Goal: Task Accomplishment & Management: Use online tool/utility

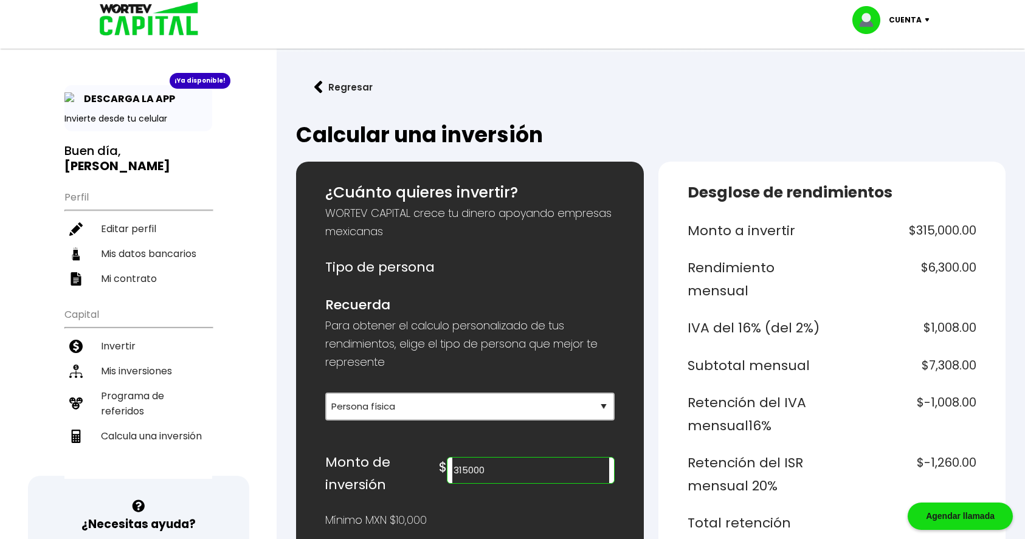
select select "1"
type input "3150000"
click at [136, 367] on li "Mis inversiones" at bounding box center [138, 371] width 148 height 25
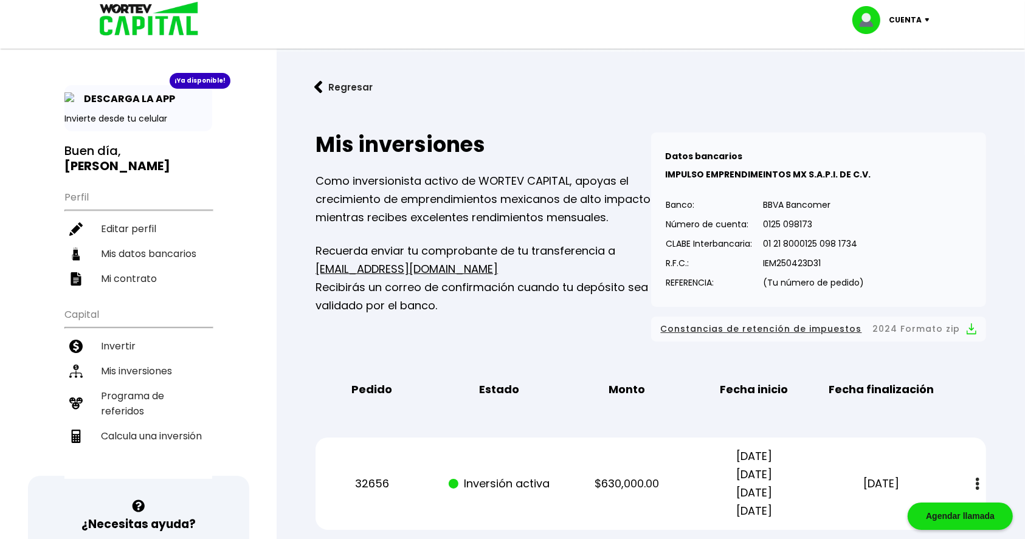
click at [354, 77] on button "Regresar" at bounding box center [343, 87] width 95 height 32
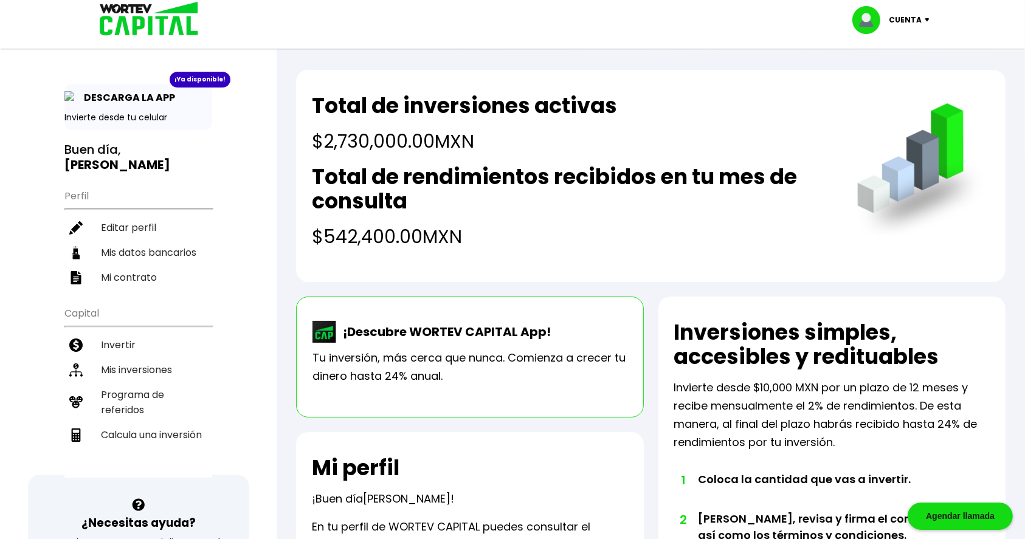
scroll to position [1, 0]
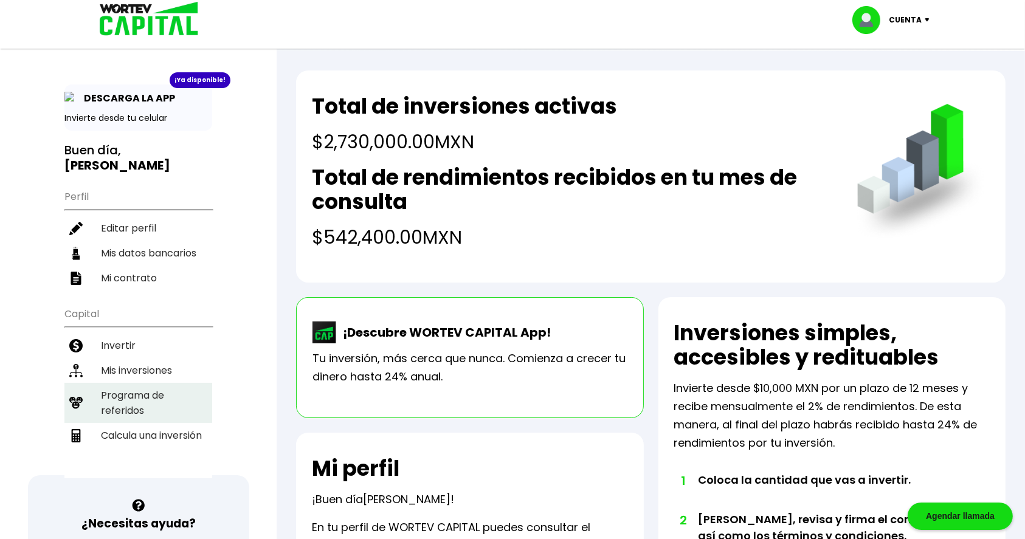
click at [145, 383] on li "Programa de referidos" at bounding box center [138, 403] width 148 height 40
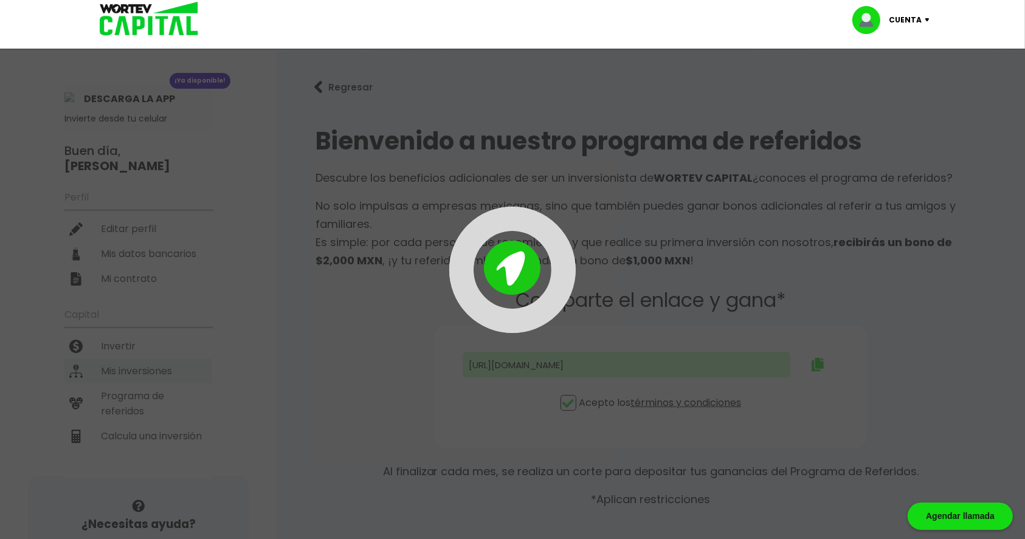
type input "[URL][DOMAIN_NAME]"
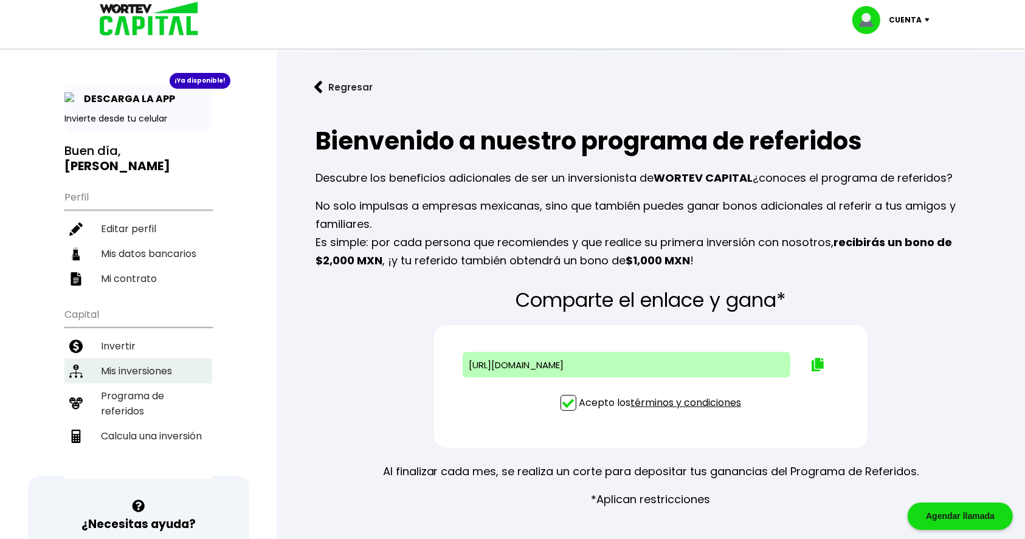
click at [161, 367] on li "Mis inversiones" at bounding box center [138, 371] width 148 height 25
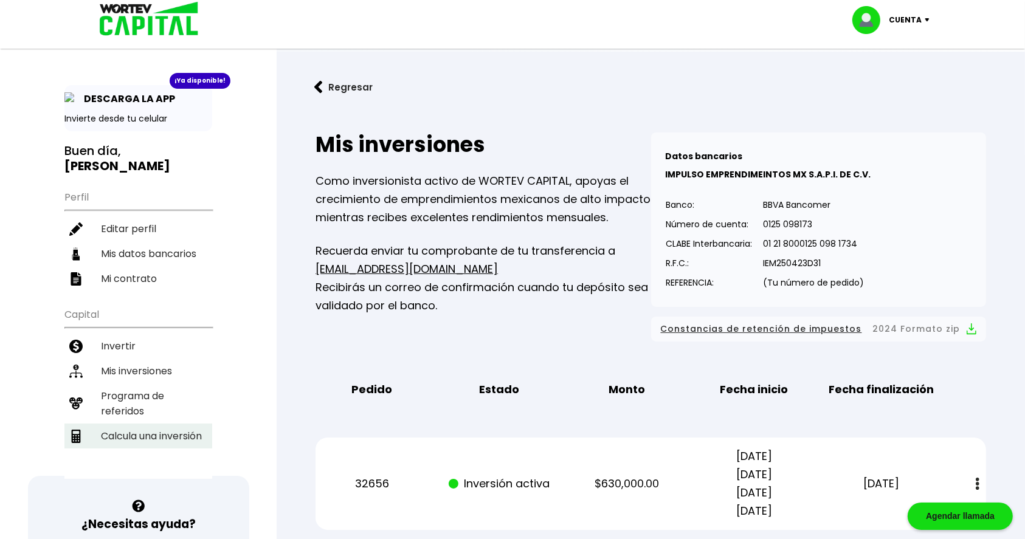
click at [142, 426] on li "Calcula una inversión" at bounding box center [138, 436] width 148 height 25
select select "1"
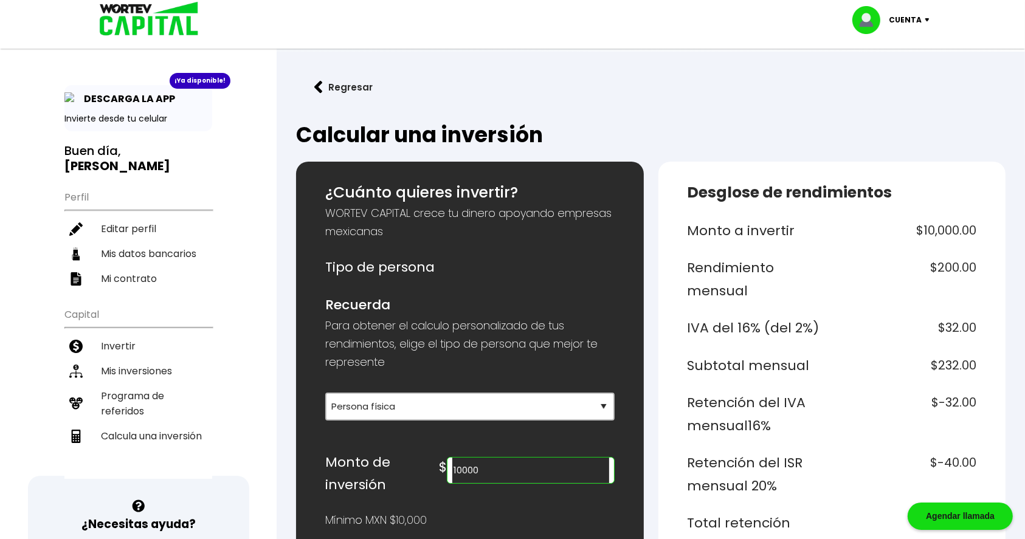
drag, startPoint x: 530, startPoint y: 466, endPoint x: 417, endPoint y: 447, distance: 114.0
click at [417, 451] on div "Monto de inversión $ 10000" at bounding box center [469, 474] width 289 height 46
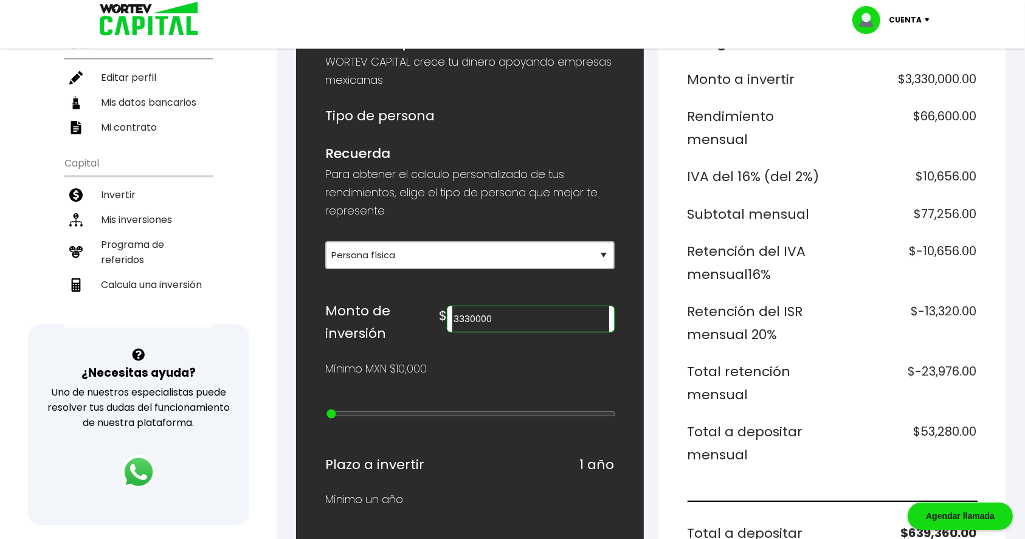
scroll to position [151, 0]
click at [511, 319] on input "3330000" at bounding box center [530, 320] width 156 height 26
drag, startPoint x: 558, startPoint y: 314, endPoint x: 384, endPoint y: 308, distance: 174.0
click at [384, 308] on div "Monto de inversión $ 331000" at bounding box center [469, 323] width 289 height 46
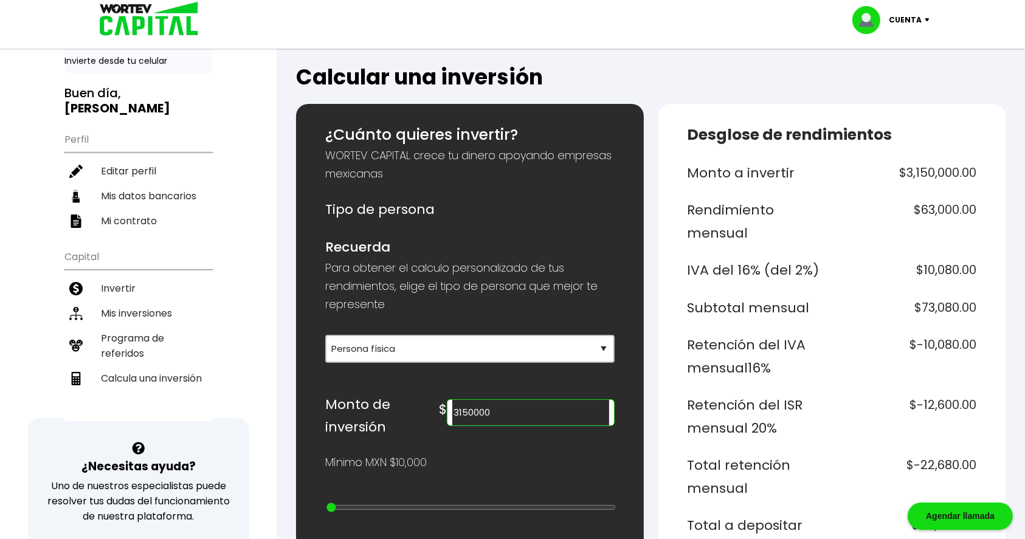
scroll to position [0, 0]
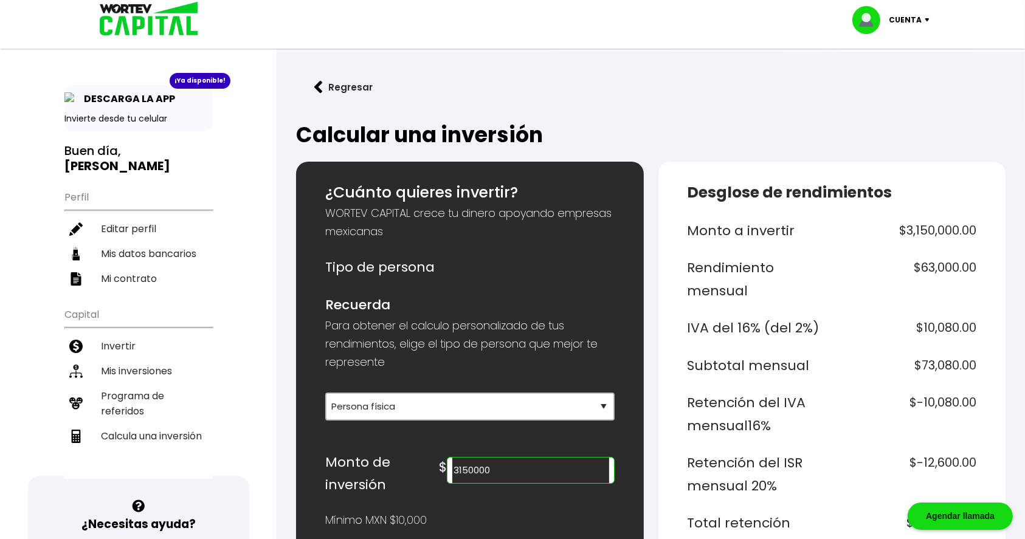
type input "3150000"
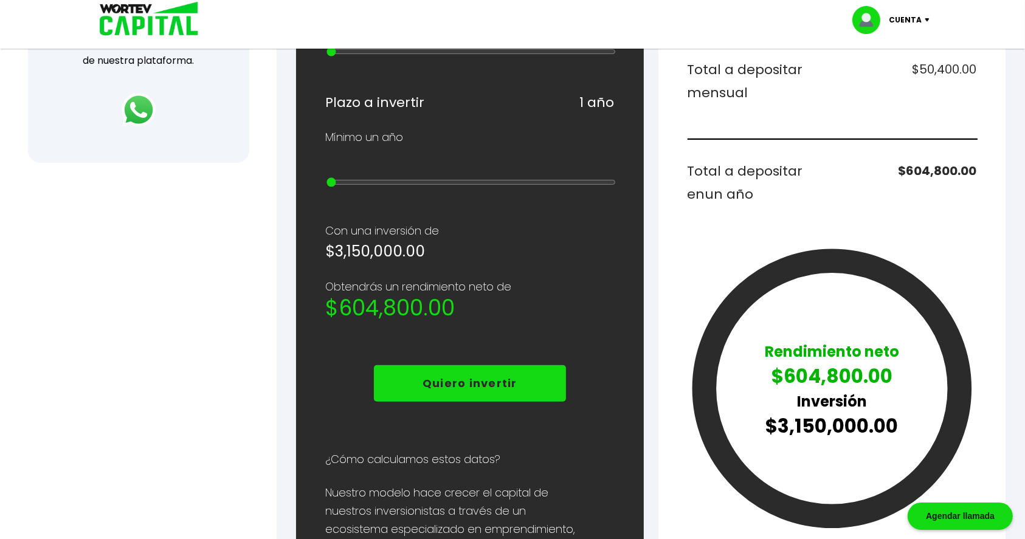
scroll to position [513, 0]
